Goal: Task Accomplishment & Management: Manage account settings

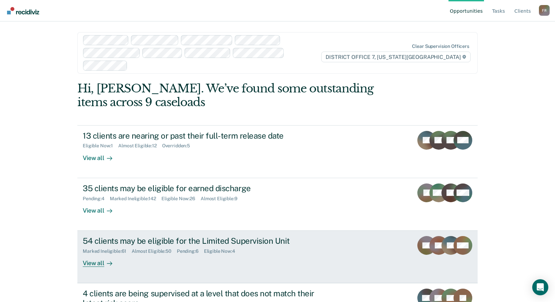
click at [109, 249] on div "Marked Ineligible : 61" at bounding box center [107, 252] width 49 height 6
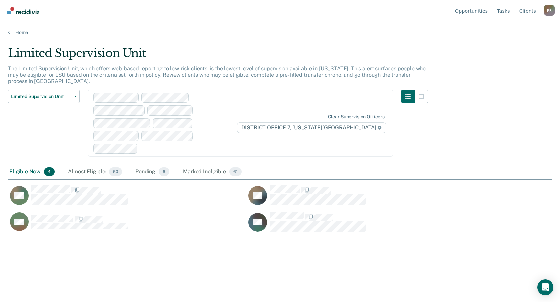
scroll to position [201, 539]
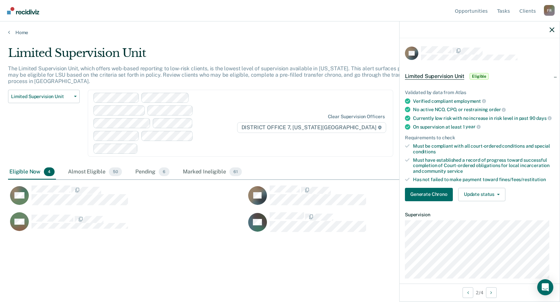
click at [476, 190] on div "Validated by data from Atlas Verified compliant employment No active NCO, CPO, …" at bounding box center [480, 143] width 160 height 128
click at [477, 193] on button "Update status" at bounding box center [482, 194] width 47 height 13
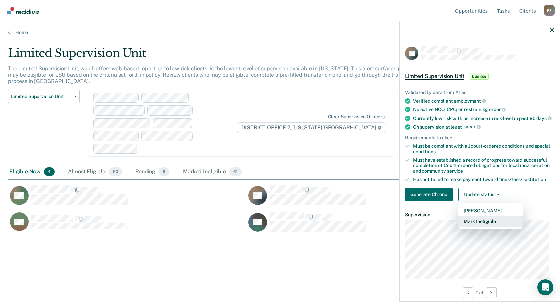
click at [478, 225] on button "Mark Ineligible" at bounding box center [491, 221] width 65 height 11
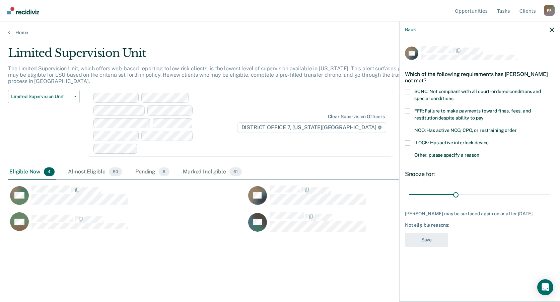
click at [446, 90] on span "SCNC: Not compliant with all court-ordered conditions and special conditions" at bounding box center [478, 95] width 127 height 12
click at [454, 96] on input "SCNC: Not compliant with all court-ordered conditions and special conditions" at bounding box center [454, 96] width 0 height 0
click at [436, 153] on span "Other, please specify a reason" at bounding box center [447, 155] width 65 height 5
click at [480, 153] on input "Other, please specify a reason" at bounding box center [480, 153] width 0 height 0
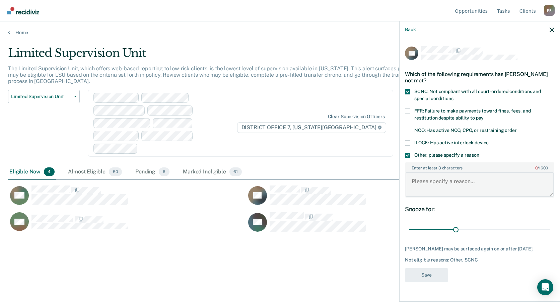
click at [434, 180] on textarea "Enter at least 3 characters 0 / 1600" at bounding box center [480, 184] width 148 height 25
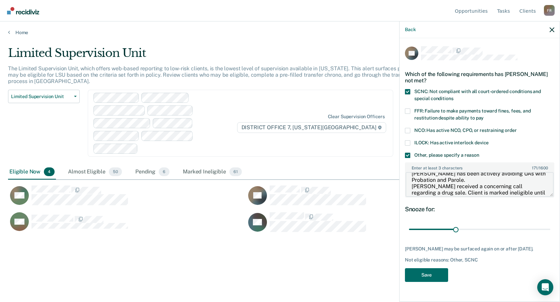
scroll to position [14, 0]
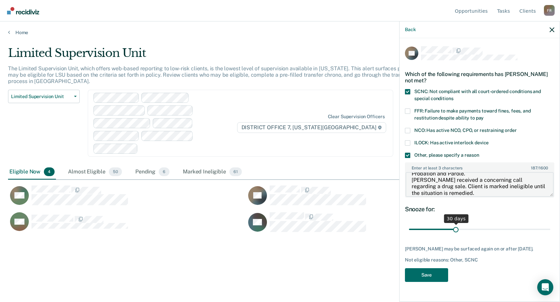
type textarea "[PERSON_NAME] has been actively avoiding UAs with Probation and Parole. [PERSON…"
drag, startPoint x: 456, startPoint y: 230, endPoint x: 561, endPoint y: 224, distance: 105.4
type input "90"
click at [551, 224] on input "range" at bounding box center [479, 230] width 141 height 12
click at [436, 276] on button "Save" at bounding box center [426, 275] width 43 height 14
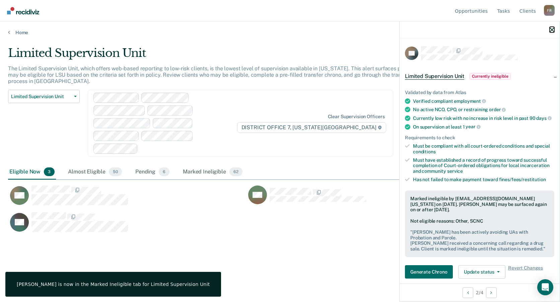
click at [553, 29] on icon "button" at bounding box center [552, 29] width 5 height 5
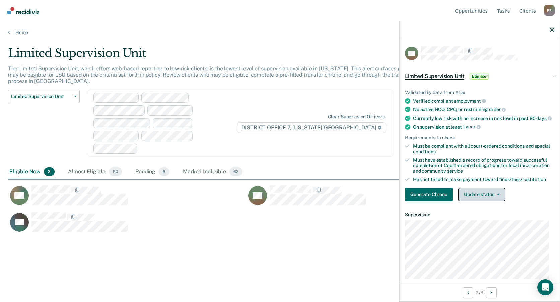
drag, startPoint x: 482, startPoint y: 200, endPoint x: 481, endPoint y: 207, distance: 7.4
click at [482, 200] on button "Update status" at bounding box center [482, 194] width 47 height 13
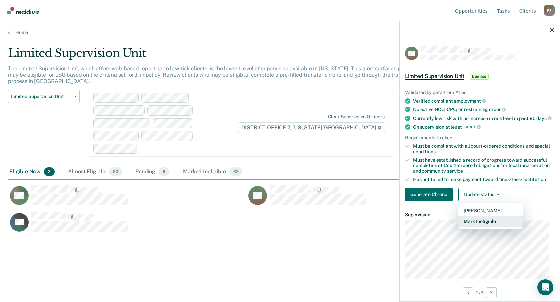
click at [481, 225] on button "Mark Ineligible" at bounding box center [491, 221] width 65 height 11
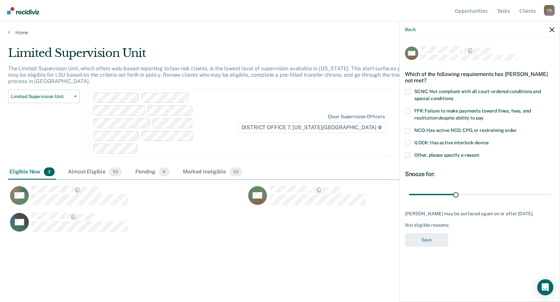
click at [434, 93] on span "SCNC: Not compliant with all court-ordered conditions and special conditions" at bounding box center [478, 95] width 127 height 12
click at [454, 96] on input "SCNC: Not compliant with all court-ordered conditions and special conditions" at bounding box center [454, 96] width 0 height 0
click at [432, 155] on span "Other, please specify a reason" at bounding box center [447, 155] width 65 height 5
click at [480, 153] on input "Other, please specify a reason" at bounding box center [480, 153] width 0 height 0
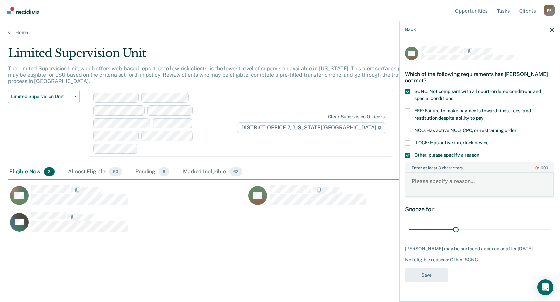
click at [435, 190] on textarea "Enter at least 3 characters 0 / 1600" at bounding box center [480, 184] width 148 height 25
type textarea "Positive UA for [THC] on ([DATE])"
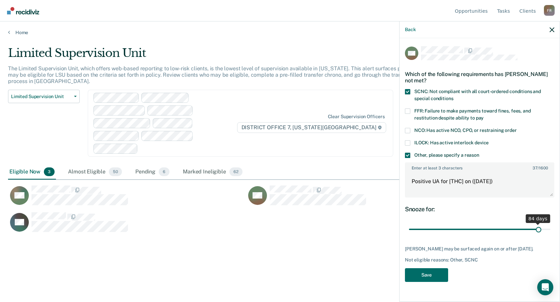
drag, startPoint x: 455, startPoint y: 229, endPoint x: 538, endPoint y: 231, distance: 83.5
type input "84"
click at [538, 231] on input "range" at bounding box center [479, 230] width 141 height 12
click at [434, 281] on button "Save" at bounding box center [426, 275] width 43 height 14
